Goal: Navigation & Orientation: Find specific page/section

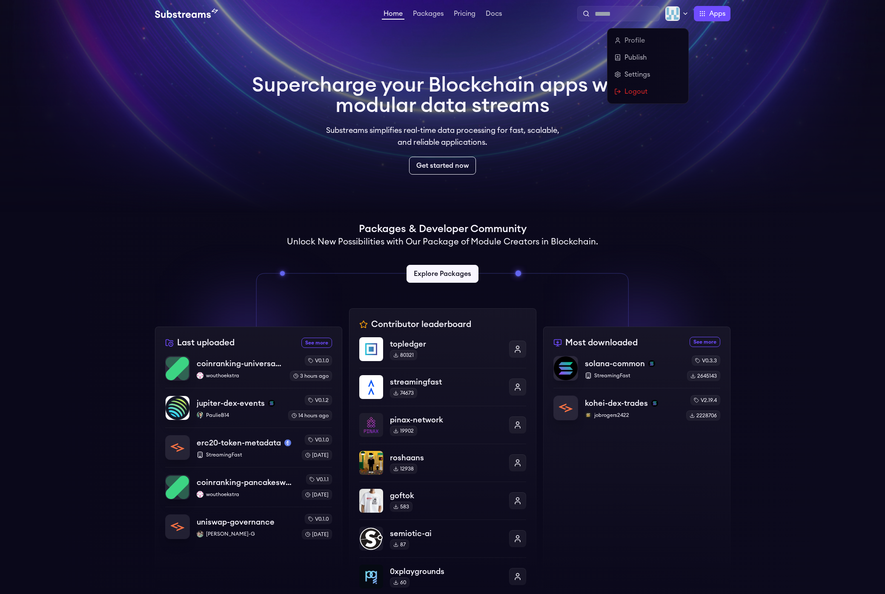
click at [682, 14] on icon at bounding box center [685, 13] width 7 height 7
click at [644, 93] on link "Logout" at bounding box center [647, 91] width 67 height 10
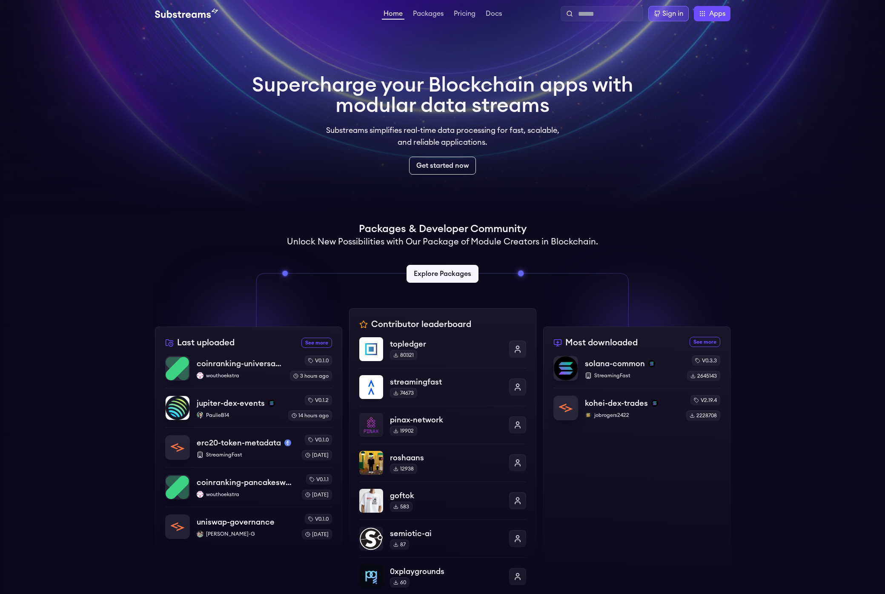
click at [681, 16] on div "Sign in" at bounding box center [673, 14] width 21 height 10
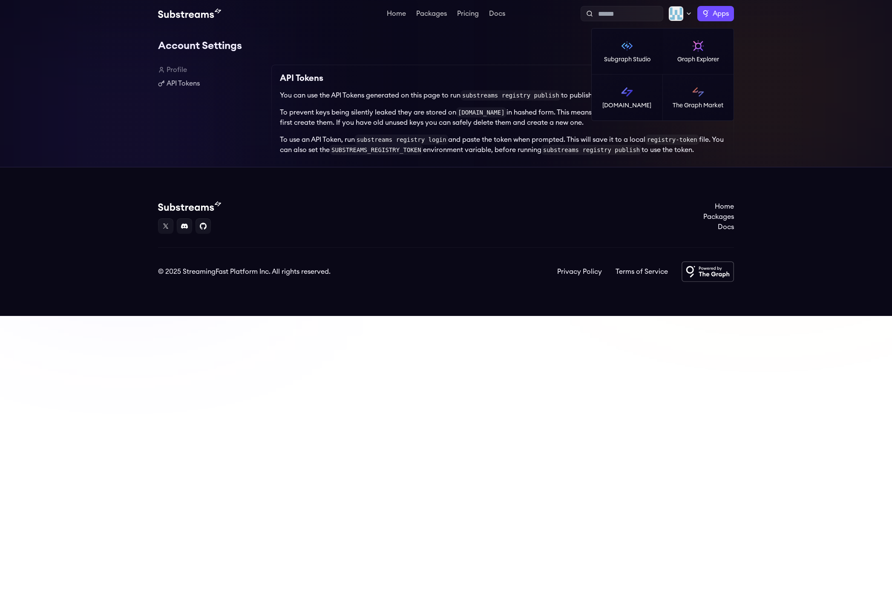
click at [709, 14] on label "Apps" at bounding box center [715, 13] width 37 height 15
click at [686, 14] on icon at bounding box center [688, 13] width 7 height 7
click at [658, 88] on link "Logout" at bounding box center [650, 91] width 67 height 10
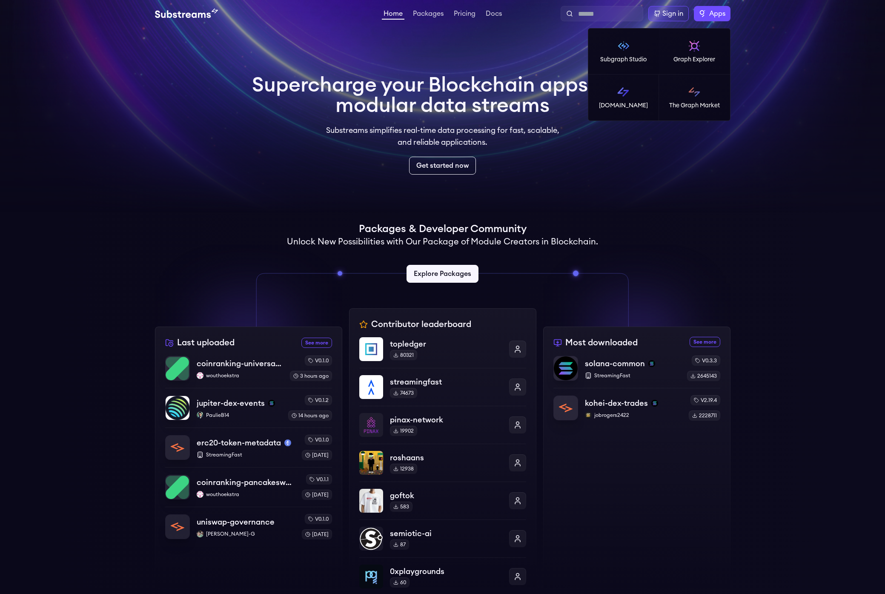
click at [699, 13] on label "Apps" at bounding box center [712, 13] width 37 height 15
click at [623, 109] on p "[DOMAIN_NAME]" at bounding box center [623, 105] width 49 height 9
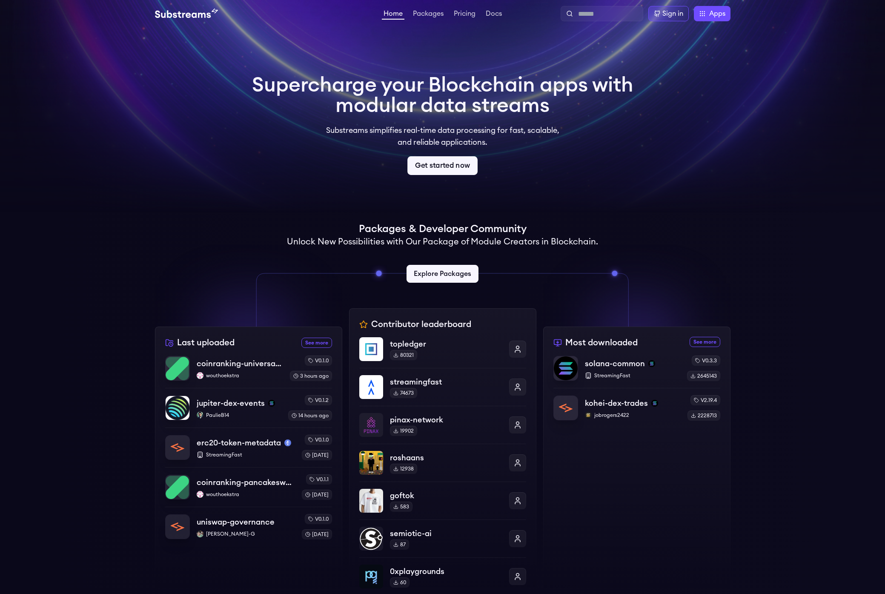
click at [435, 166] on link "Get started now" at bounding box center [443, 165] width 70 height 19
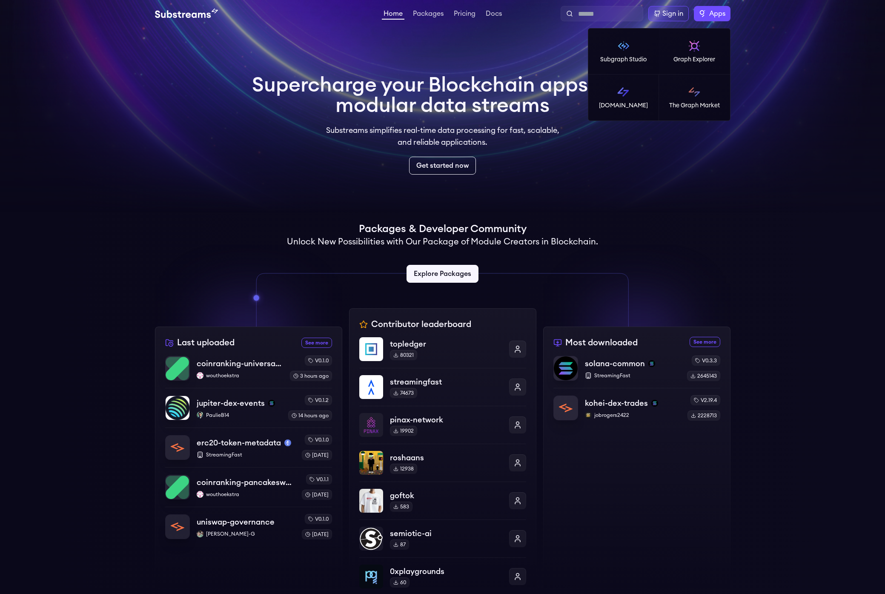
click at [711, 12] on span "Apps" at bounding box center [717, 14] width 16 height 10
click at [709, 107] on p "The Graph Market" at bounding box center [694, 105] width 51 height 9
